Goal: Information Seeking & Learning: Learn about a topic

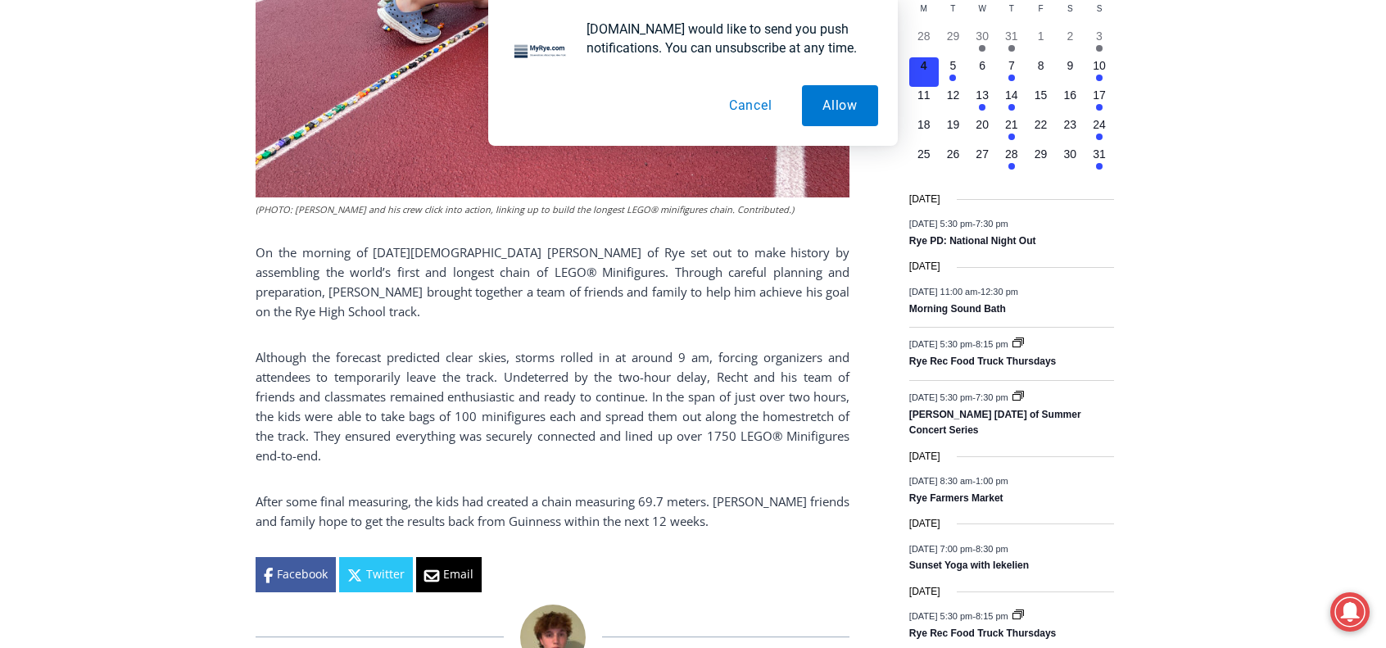
scroll to position [737, 0]
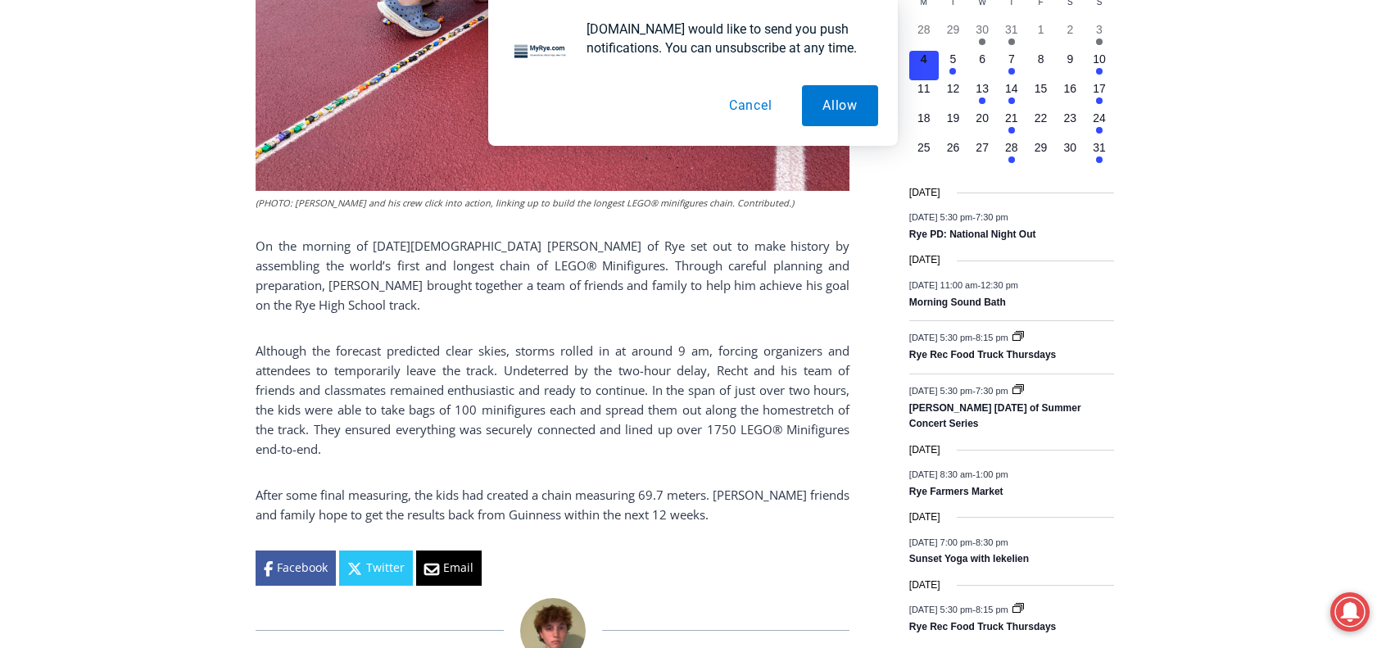
click at [757, 110] on button "Cancel" at bounding box center [750, 105] width 84 height 41
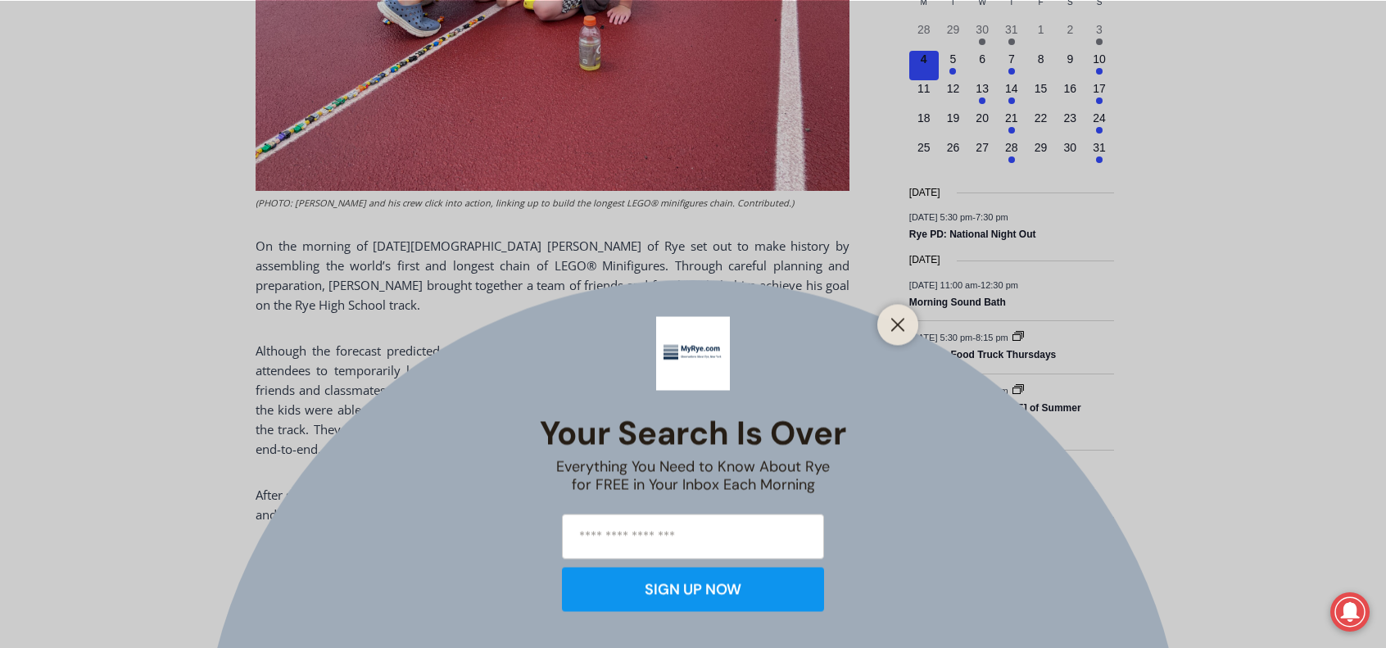
drag, startPoint x: 256, startPoint y: 216, endPoint x: 369, endPoint y: 261, distance: 121.7
click at [367, 261] on div "Your Search is Over Everything You Need to Know About Rye for FREE in Your Inbo…" at bounding box center [693, 324] width 1386 height 648
click at [907, 323] on button "Close" at bounding box center [897, 324] width 23 height 23
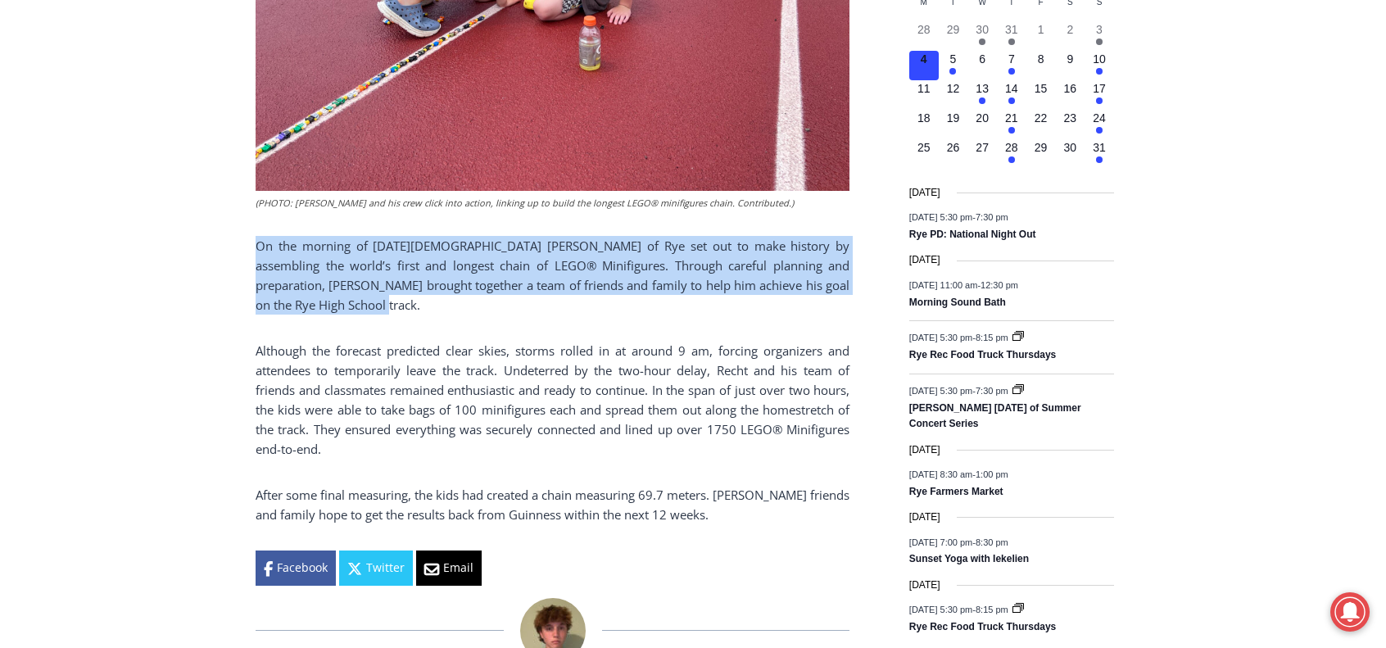
drag, startPoint x: 390, startPoint y: 255, endPoint x: 247, endPoint y: 215, distance: 148.0
click at [247, 215] on div "Home > Government > [GEOGRAPHIC_DATA] > [DEMOGRAPHIC_DATA] in Rye Attempts Worl…" at bounding box center [693, 557] width 1386 height 2149
copy span "On the morning of [DATE][DEMOGRAPHIC_DATA] [PERSON_NAME] of Rye set out to make…"
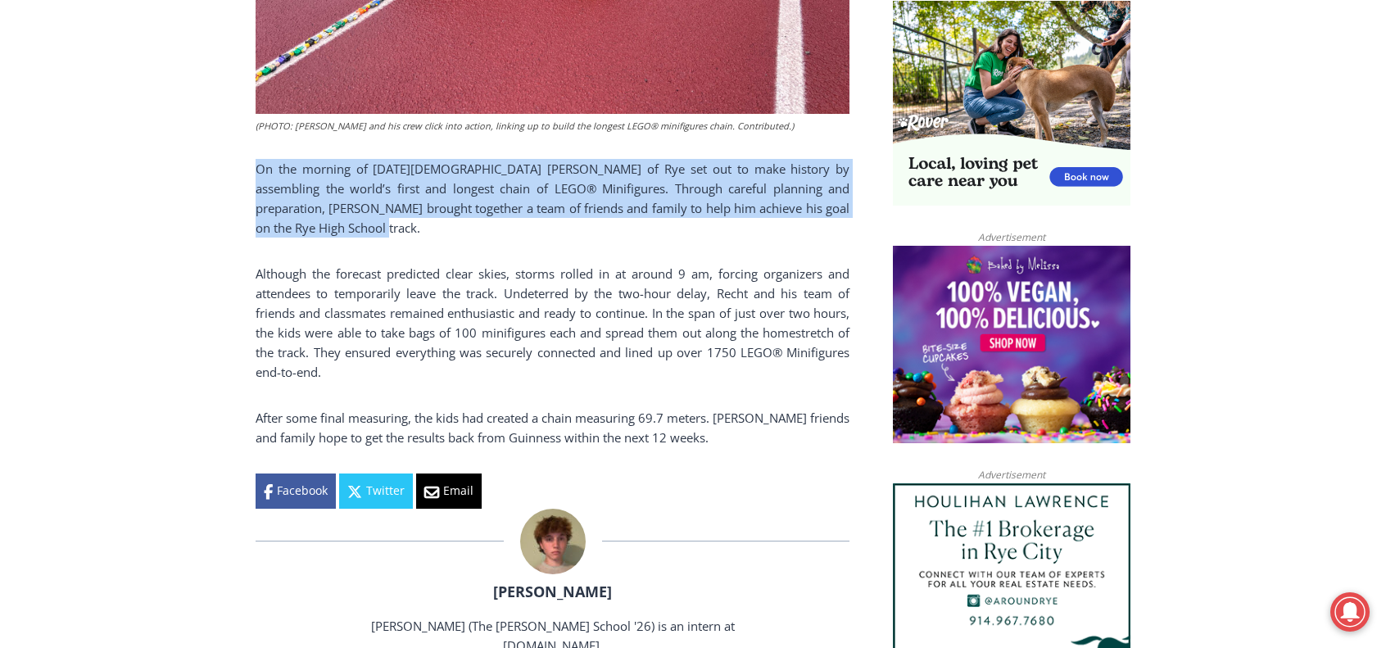
scroll to position [1114, 0]
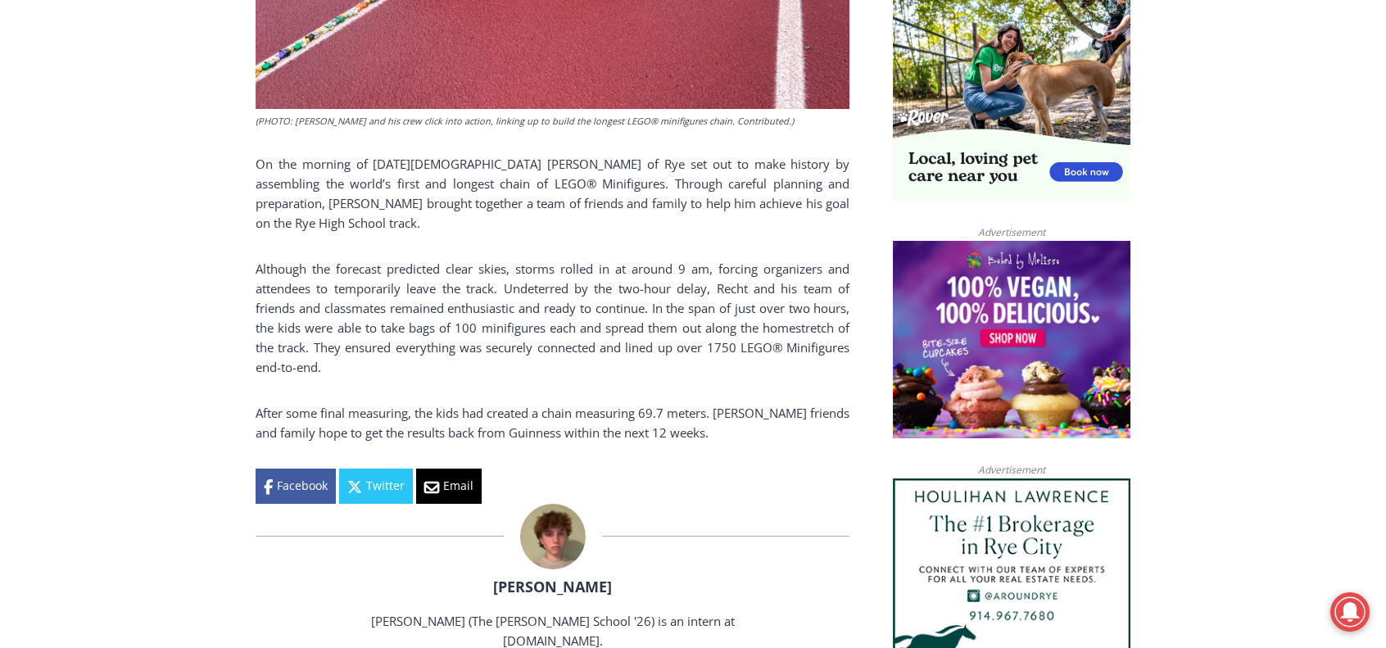
click at [224, 317] on div "Home > Government > [GEOGRAPHIC_DATA] > [DEMOGRAPHIC_DATA] in Rye Attempts Worl…" at bounding box center [693, 557] width 1386 height 2467
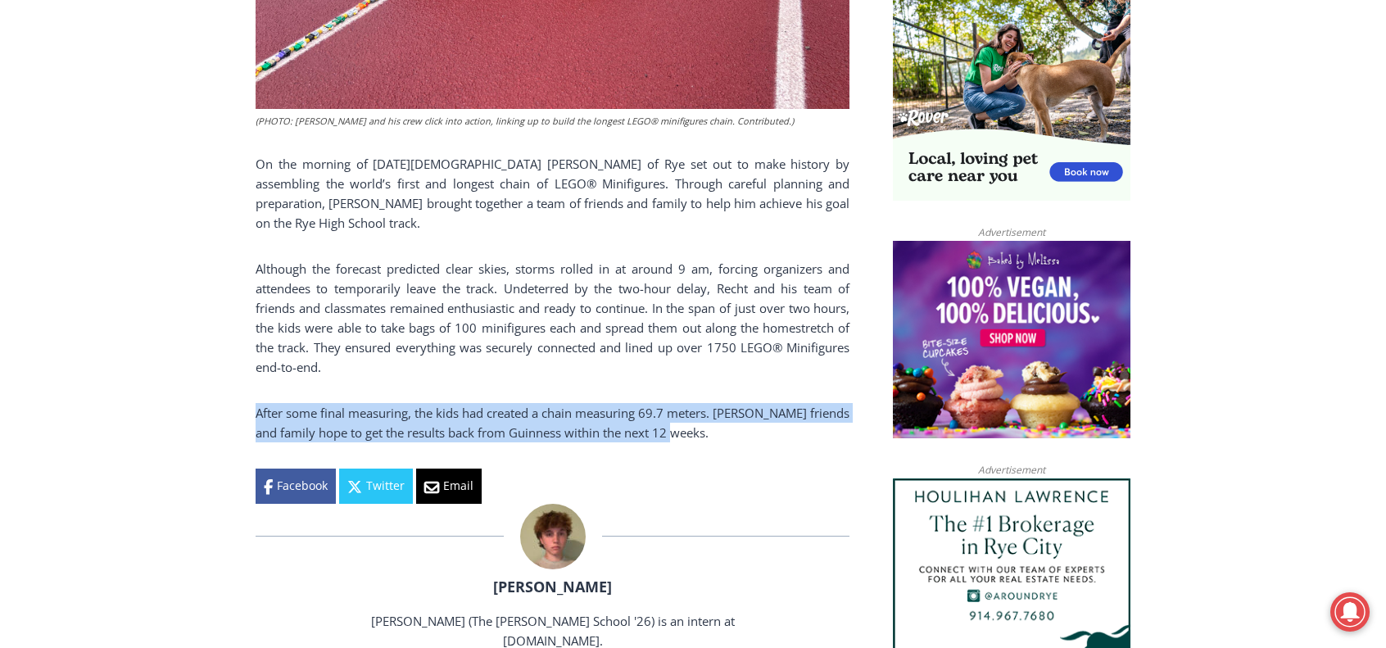
drag, startPoint x: 691, startPoint y: 391, endPoint x: 253, endPoint y: 376, distance: 438.4
click at [253, 376] on div "Home > Government > [GEOGRAPHIC_DATA] > [DEMOGRAPHIC_DATA] in Rye Attempts Worl…" at bounding box center [693, 557] width 1386 height 2467
click at [293, 405] on span "After some final measuring, the kids had created a chain measuring 69.7 meters.…" at bounding box center [553, 423] width 594 height 36
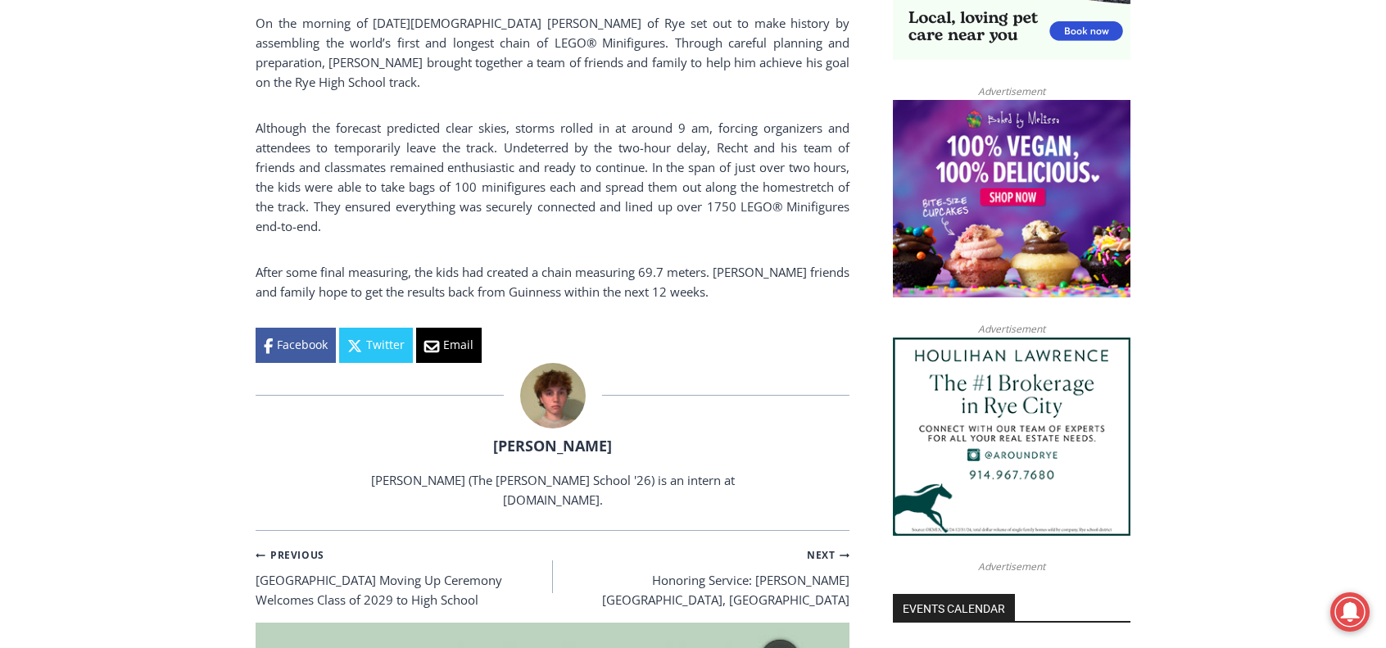
scroll to position [1278, 0]
